Goal: Task Accomplishment & Management: Use online tool/utility

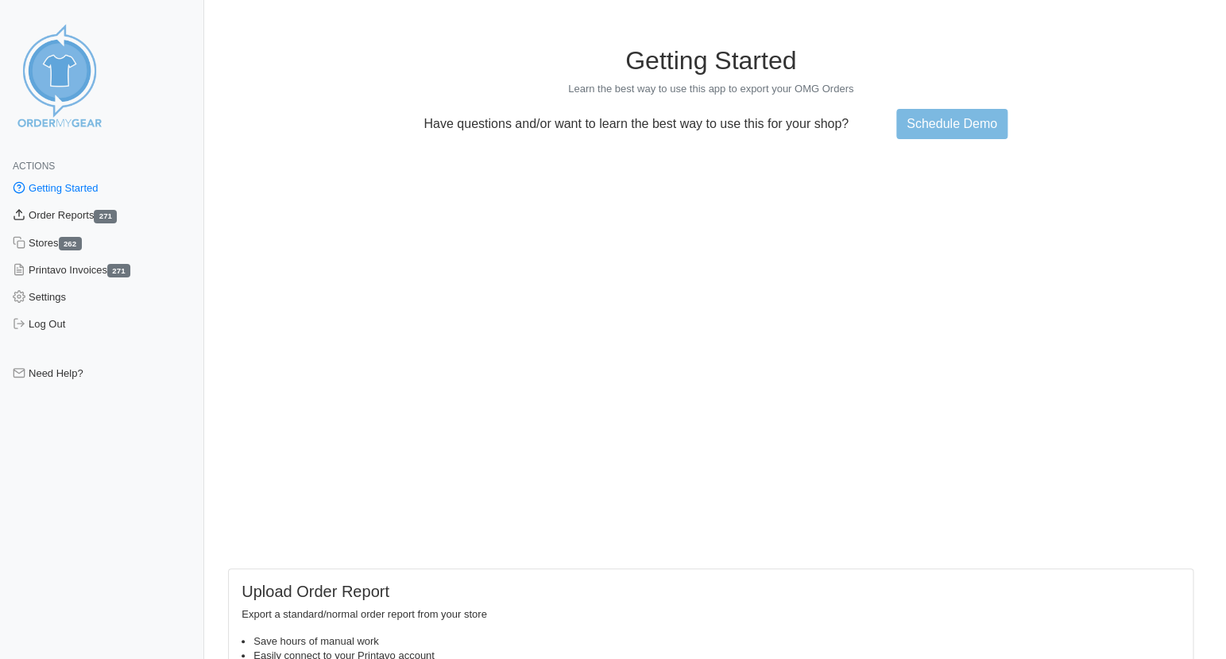
click at [52, 216] on link "Order Reports 271" at bounding box center [102, 215] width 204 height 27
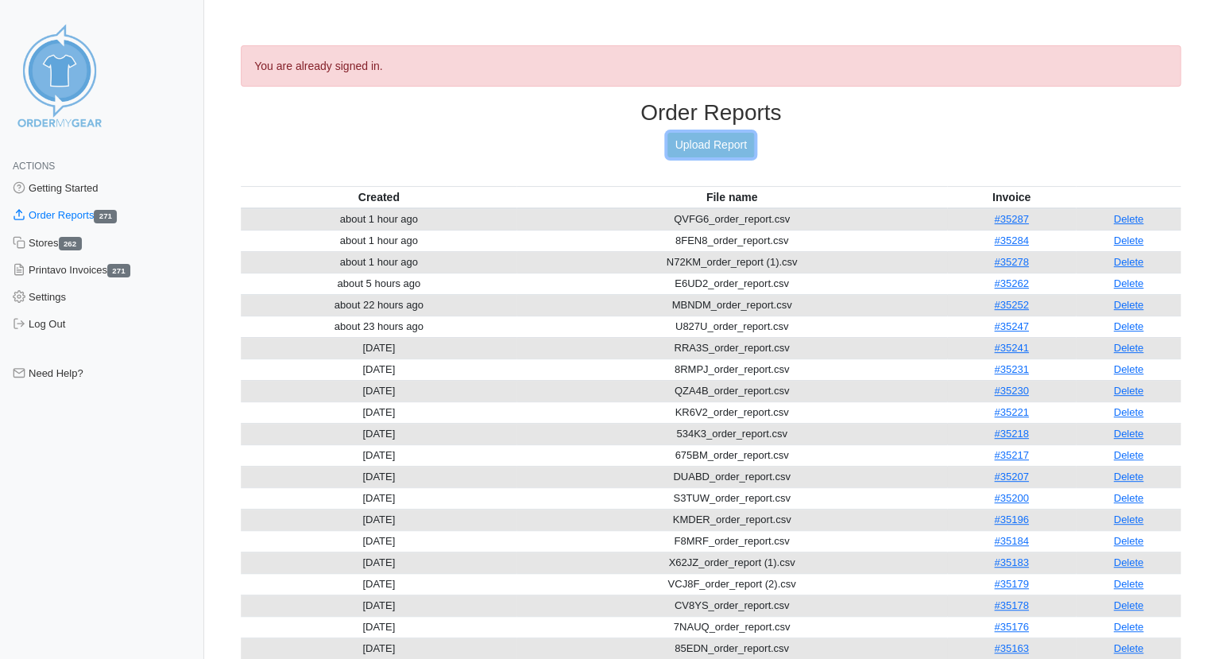
click at [739, 145] on link "Upload Report" at bounding box center [710, 145] width 86 height 25
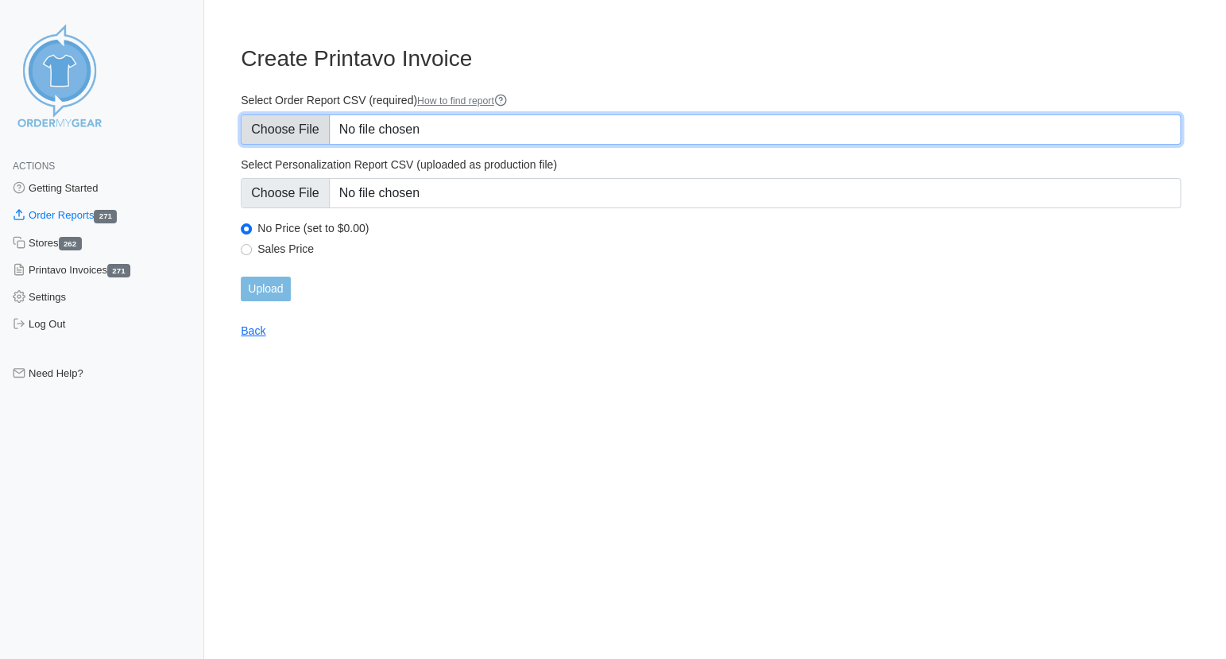
click at [296, 130] on input "Select Order Report CSV (required) How to find report" at bounding box center [711, 129] width 940 height 30
type input "C:\fakepath\3H58X_order_report.csv"
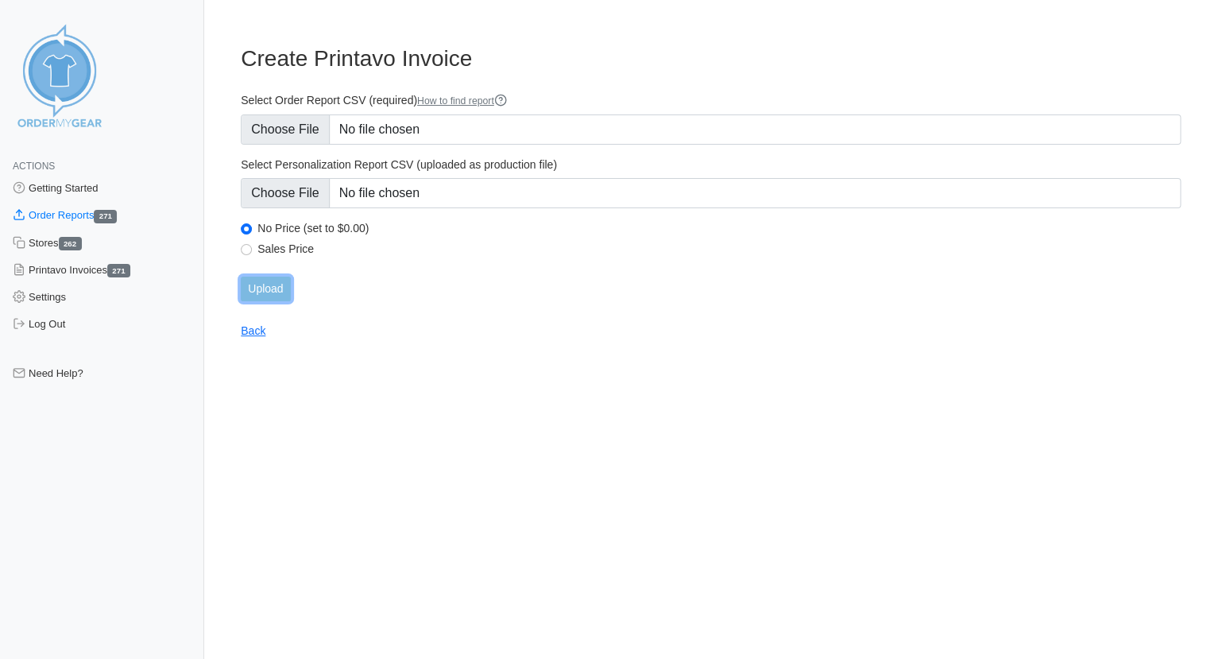
click at [270, 288] on input "Upload" at bounding box center [265, 289] width 49 height 25
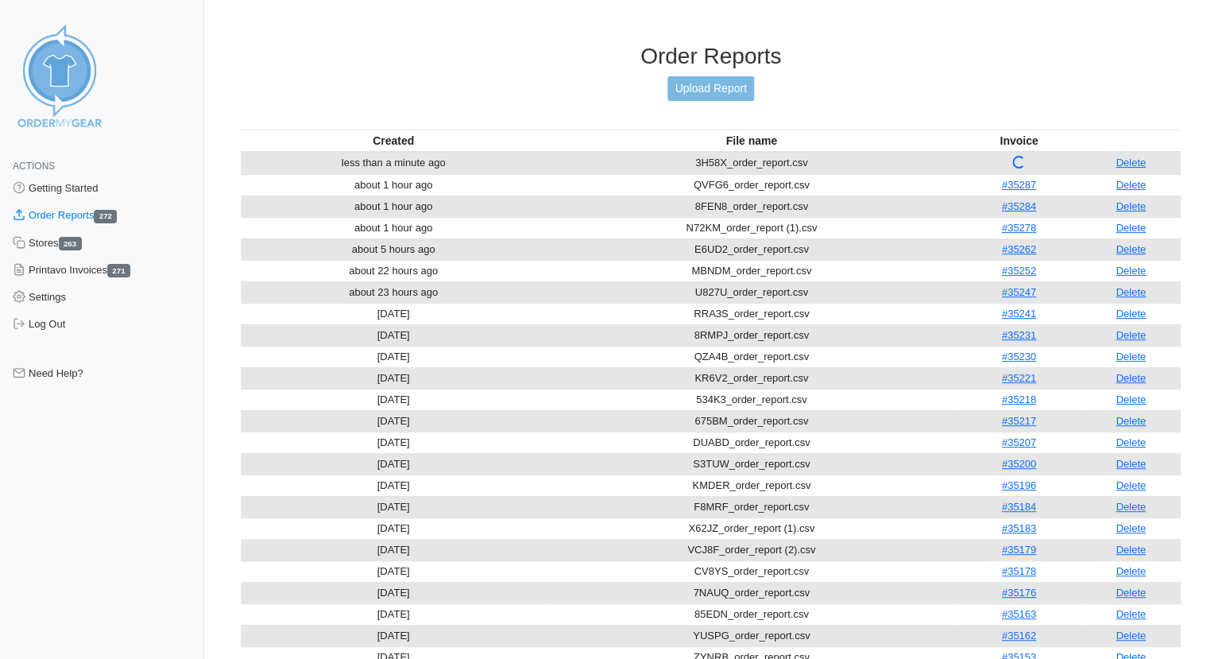
scroll to position [2, 0]
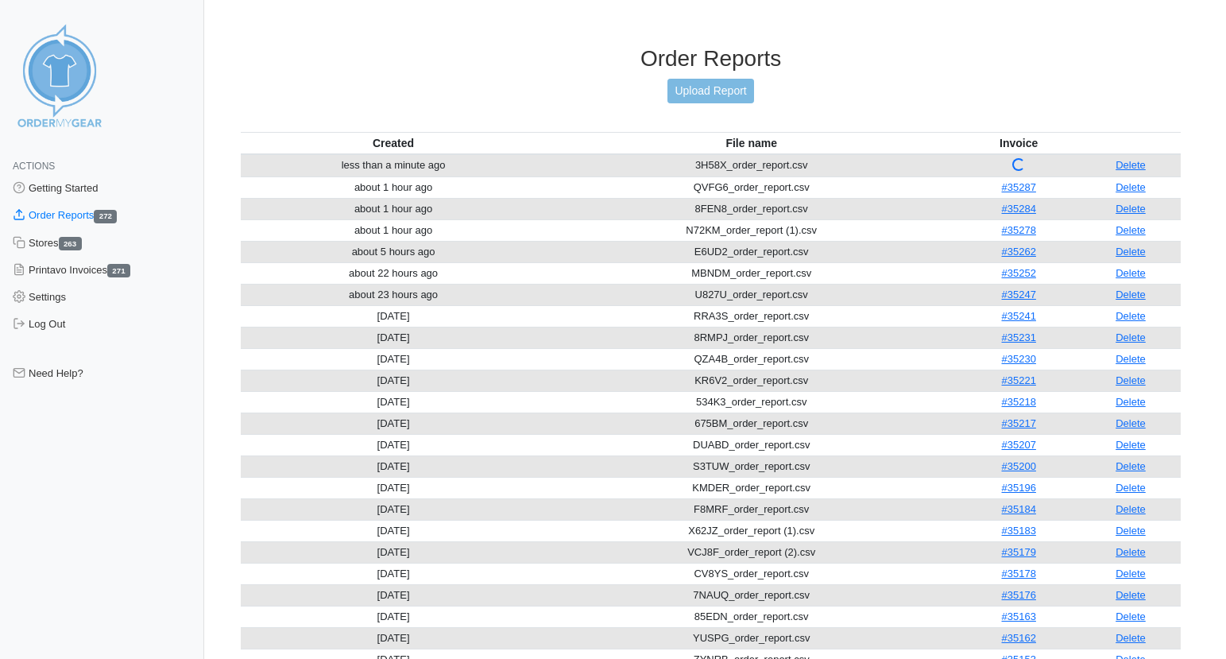
scroll to position [2, 0]
click at [1018, 157] on link "#35293" at bounding box center [1019, 163] width 34 height 12
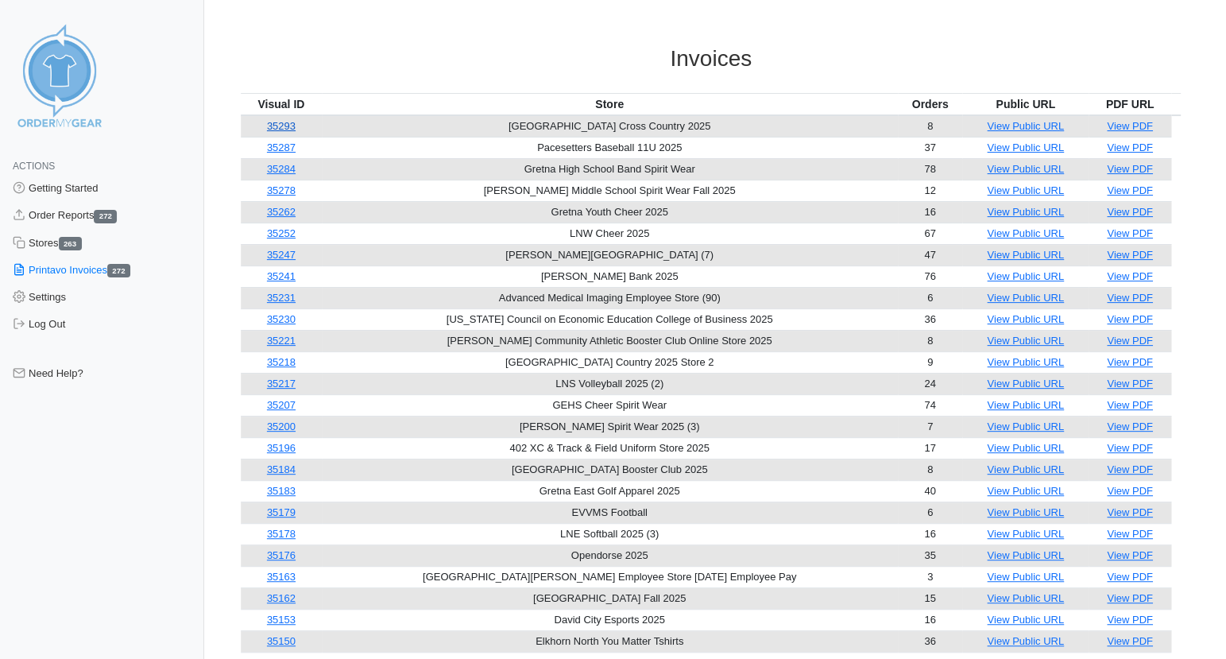
click at [289, 123] on link "35293" at bounding box center [281, 126] width 29 height 12
